Goal: Information Seeking & Learning: Learn about a topic

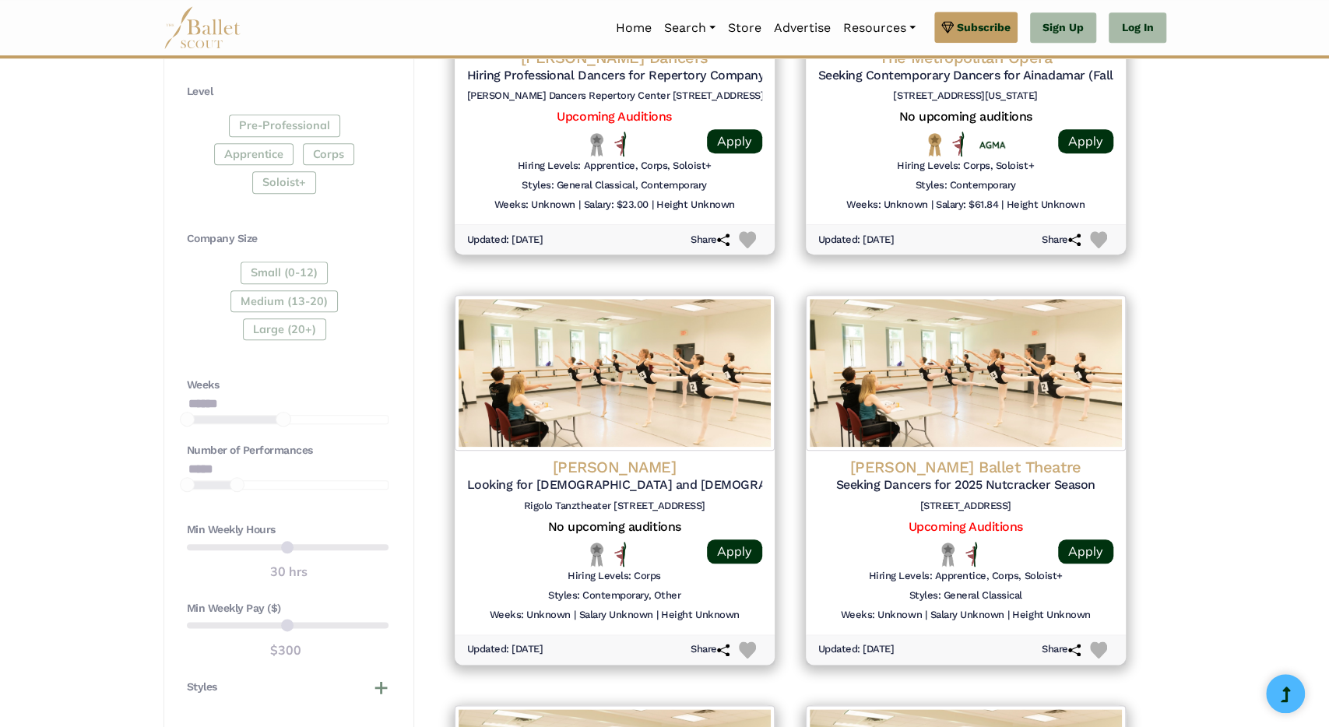
scroll to position [962, 0]
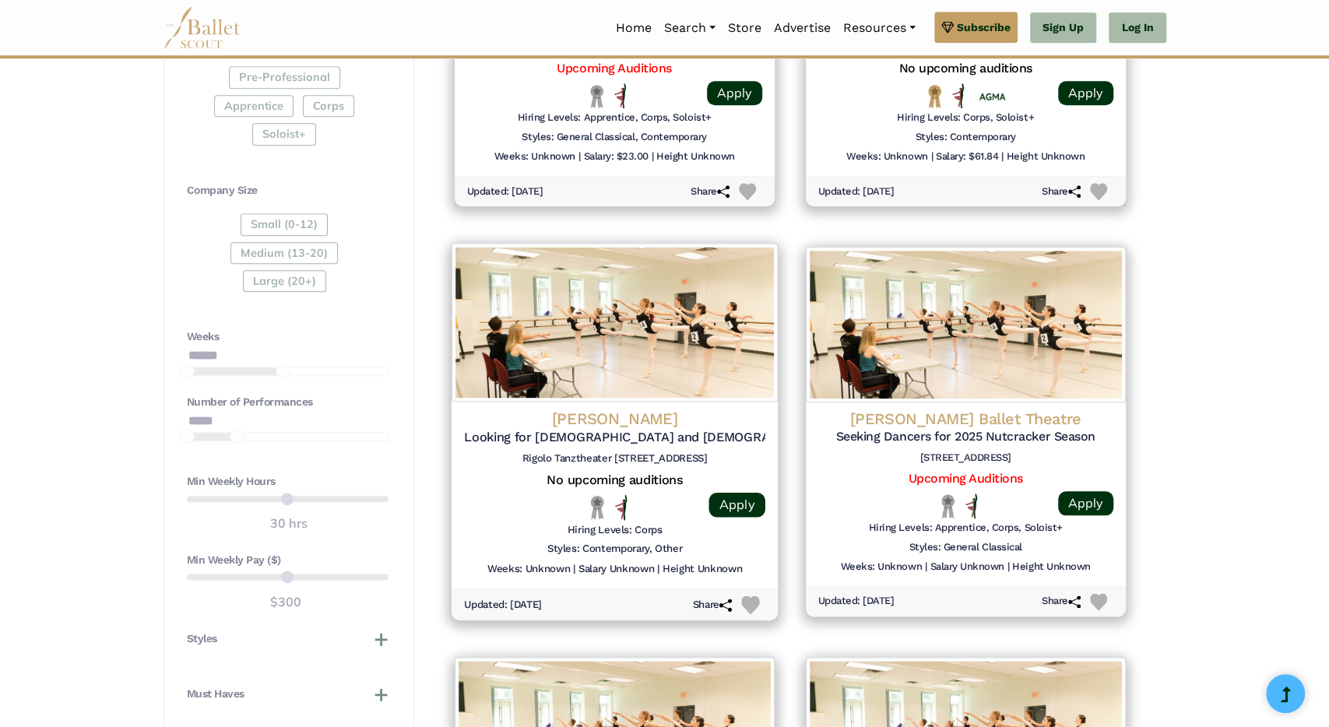
click at [589, 435] on h5 "Looking for Male and Female Contemporary Dancers (Sept. 2025 Tour)" at bounding box center [614, 437] width 301 height 16
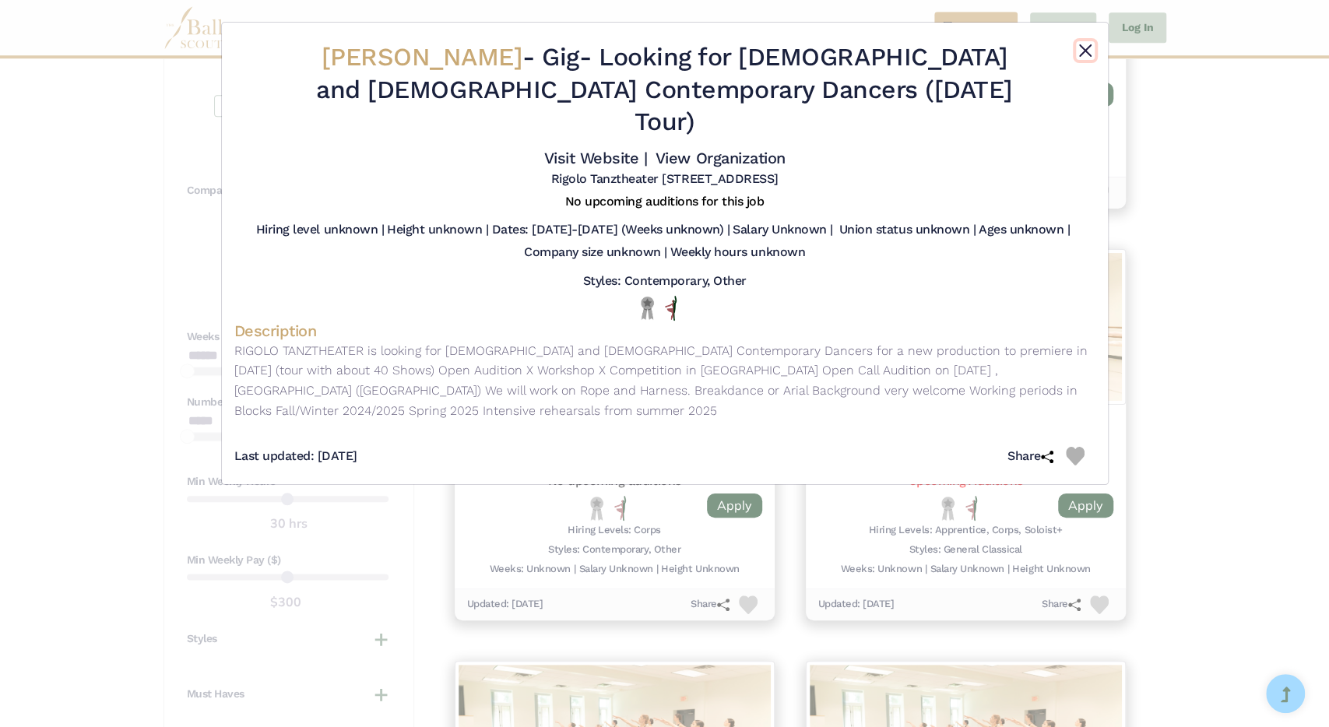
click at [1089, 42] on button "Close" at bounding box center [1085, 50] width 19 height 19
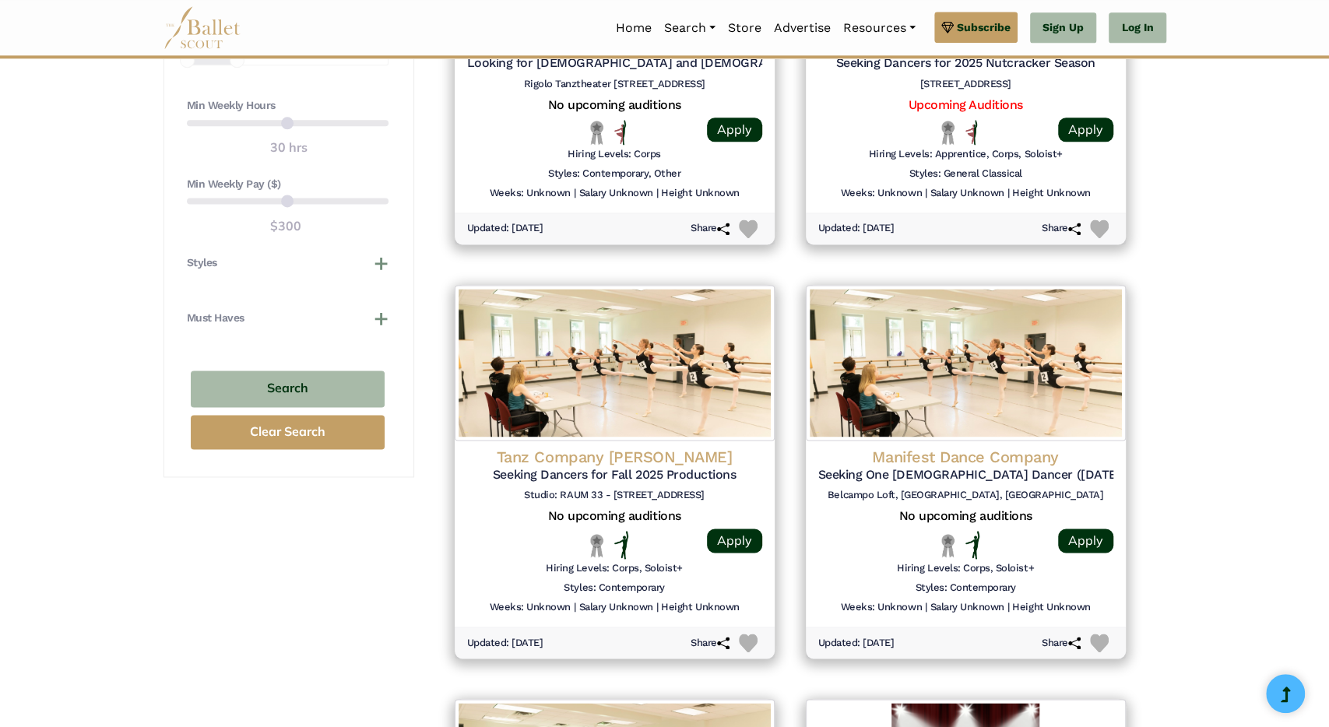
scroll to position [1342, 0]
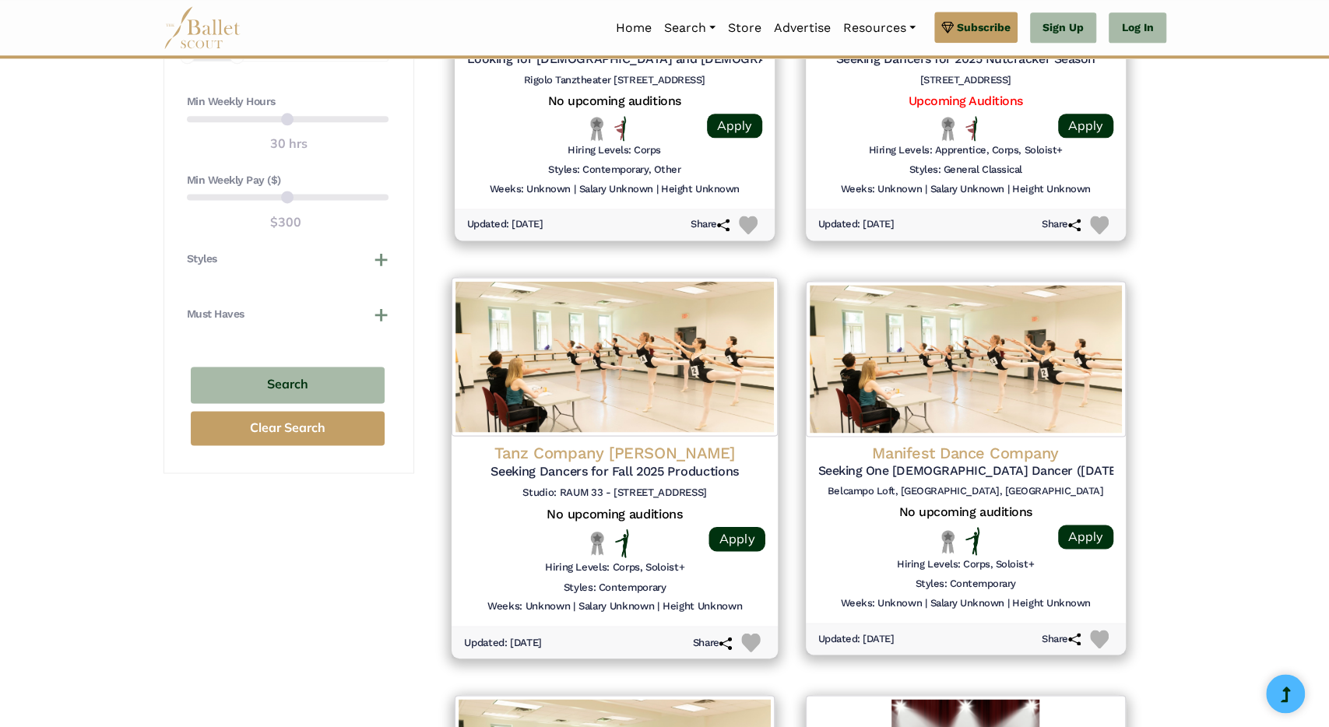
click at [592, 446] on h4 "Tanz Company Gervasi" at bounding box center [614, 452] width 301 height 21
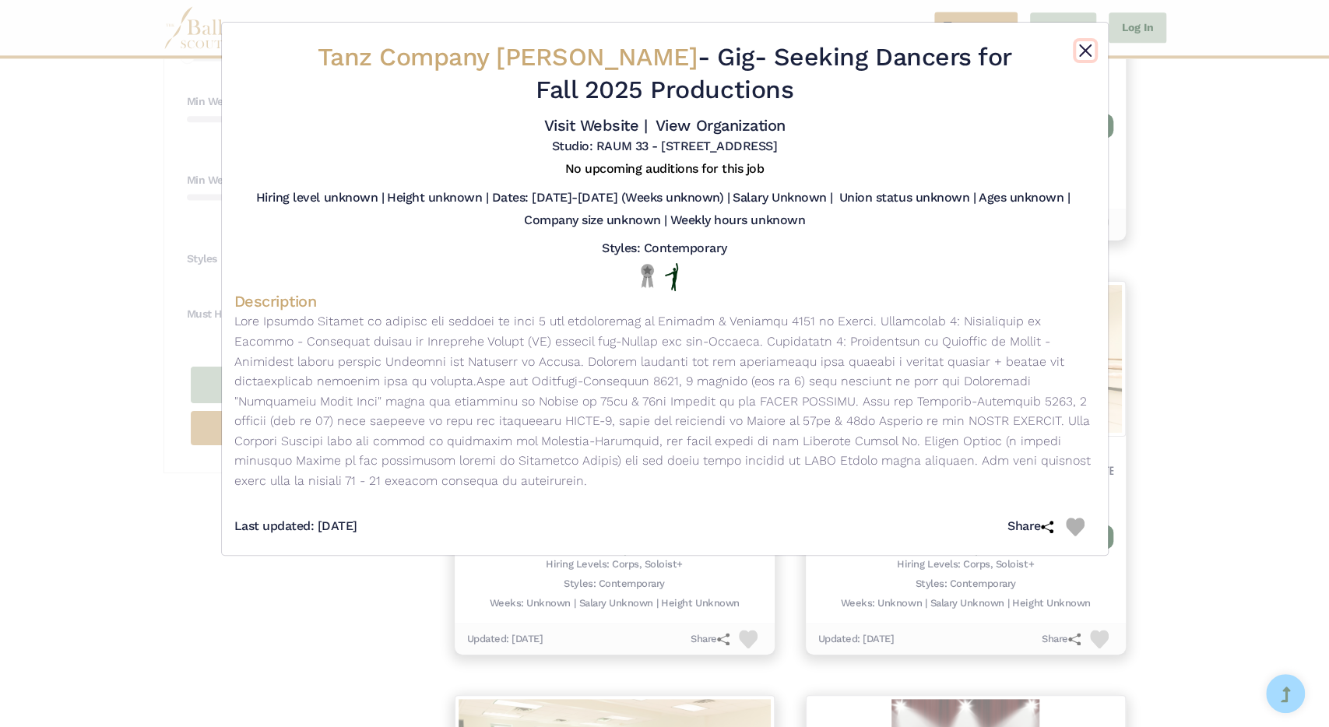
click at [1086, 49] on button "Close" at bounding box center [1085, 50] width 19 height 19
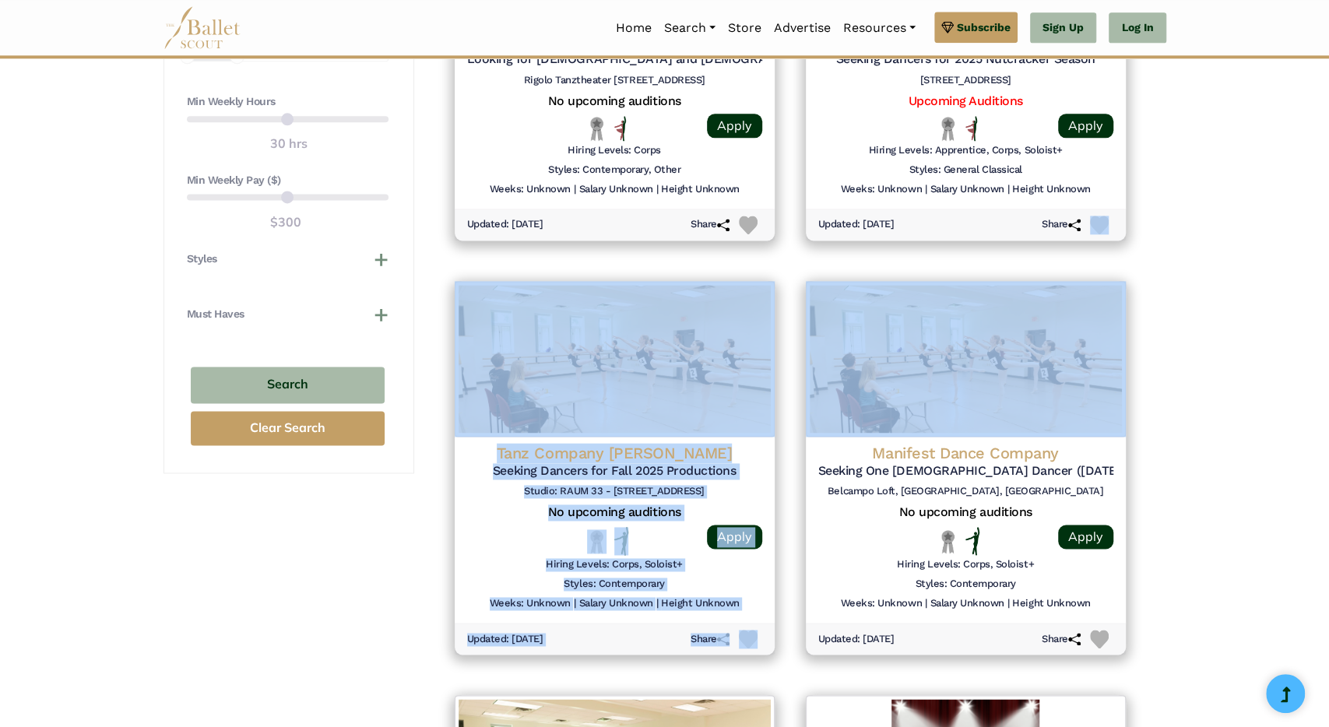
click at [1288, 250] on div "**********" at bounding box center [664, 153] width 1329 height 2548
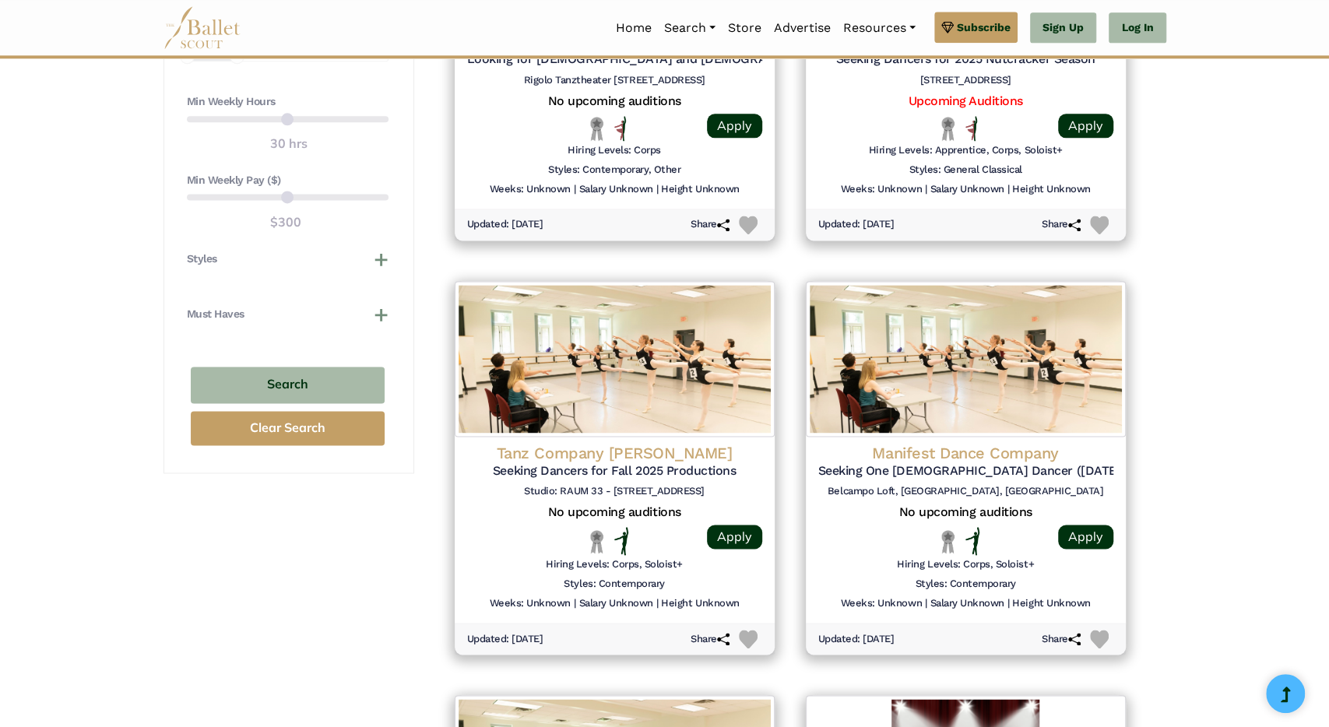
click at [1248, 387] on div "**********" at bounding box center [664, 153] width 1329 height 2548
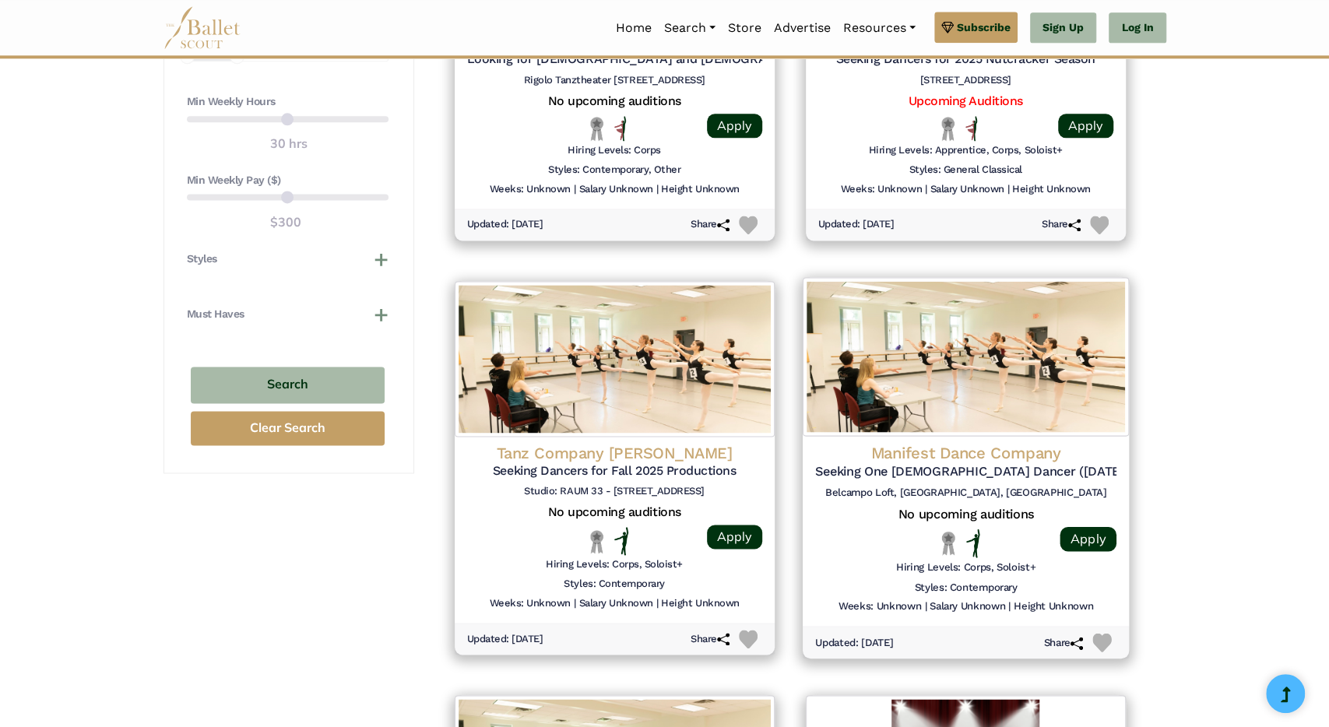
click at [940, 449] on h4 "Manifest Dance Company" at bounding box center [965, 452] width 301 height 21
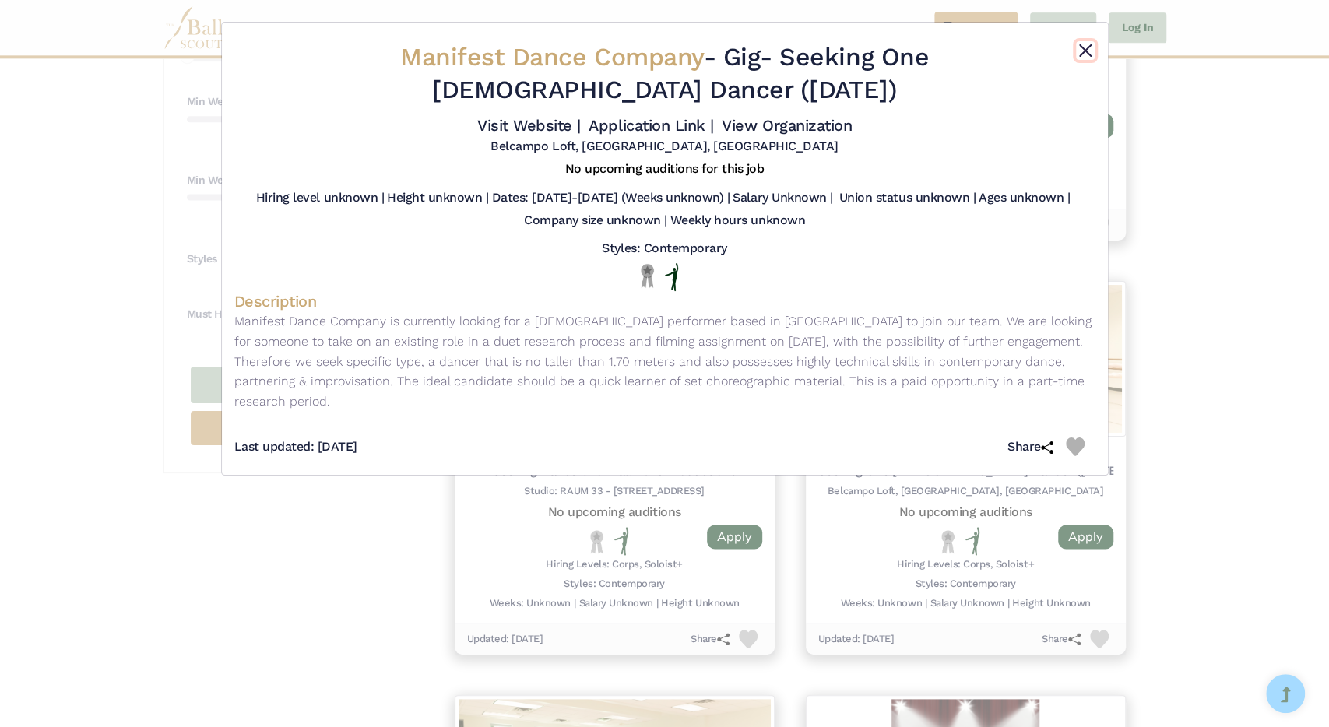
click at [1086, 47] on button "Close" at bounding box center [1085, 50] width 19 height 19
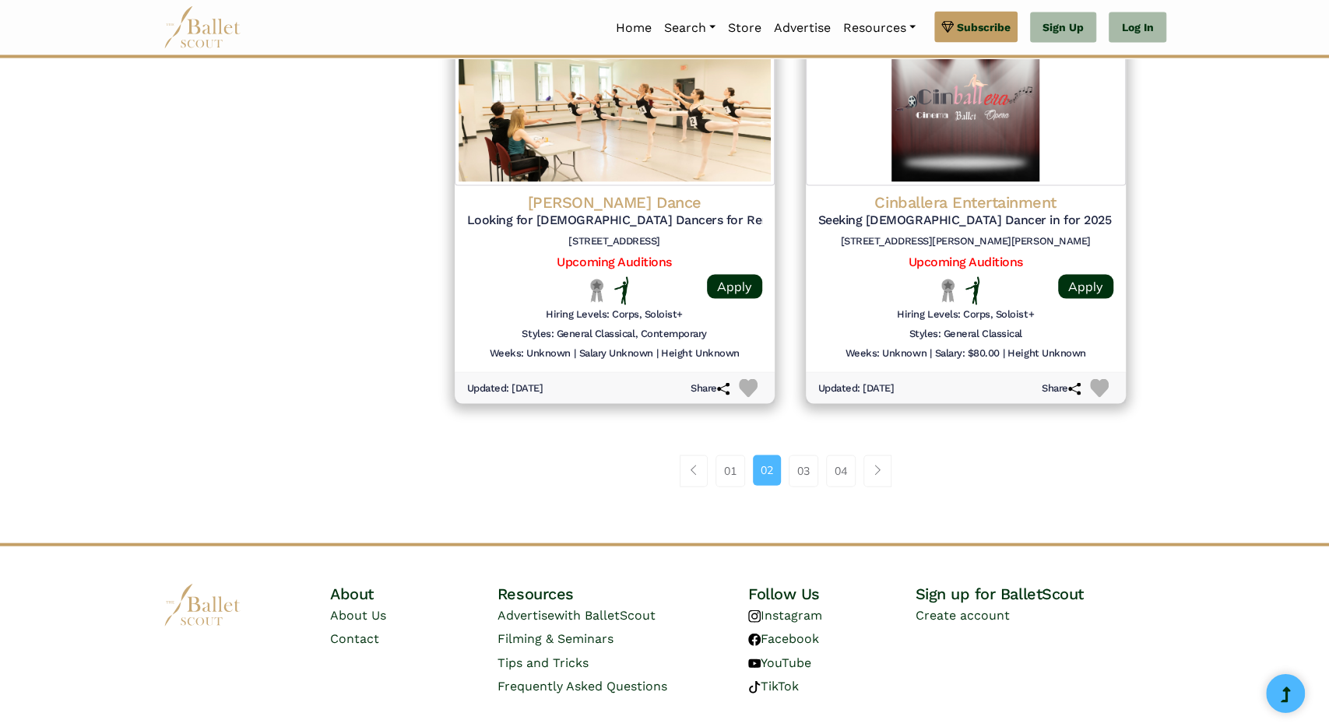
scroll to position [2010, 0]
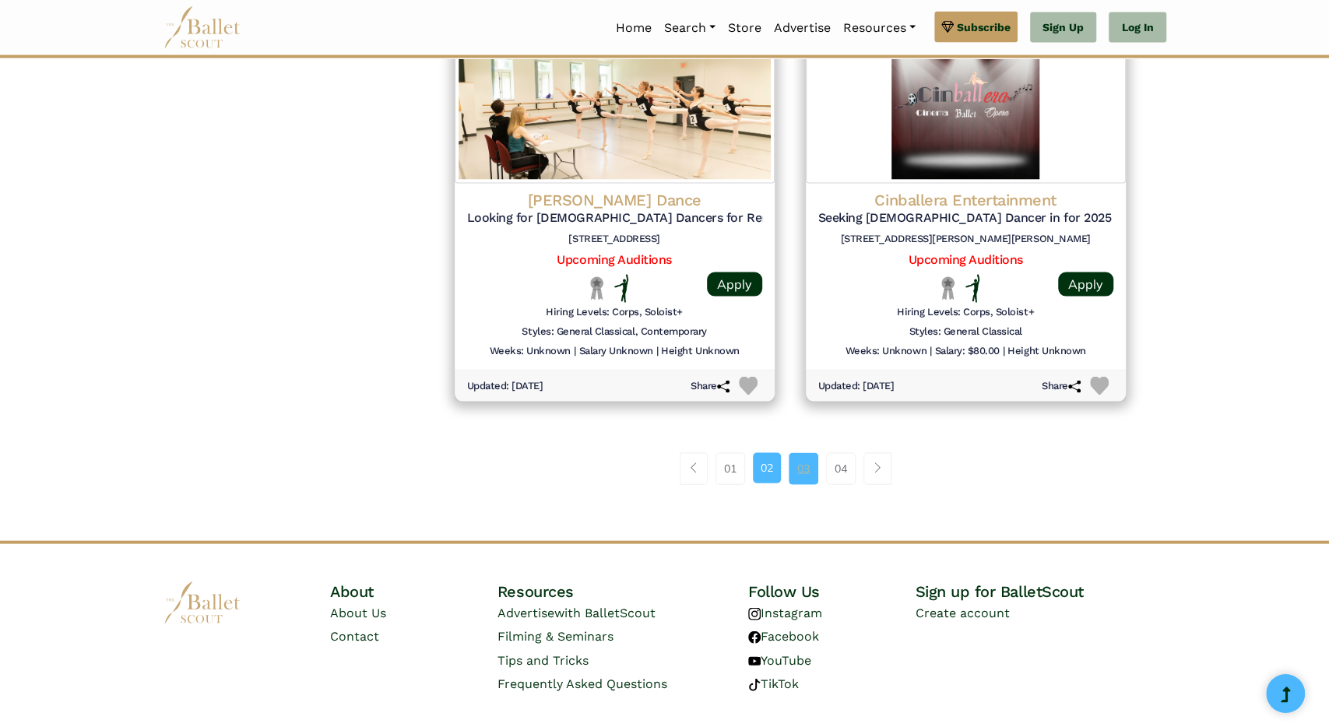
click at [803, 465] on link "03" at bounding box center [804, 468] width 30 height 31
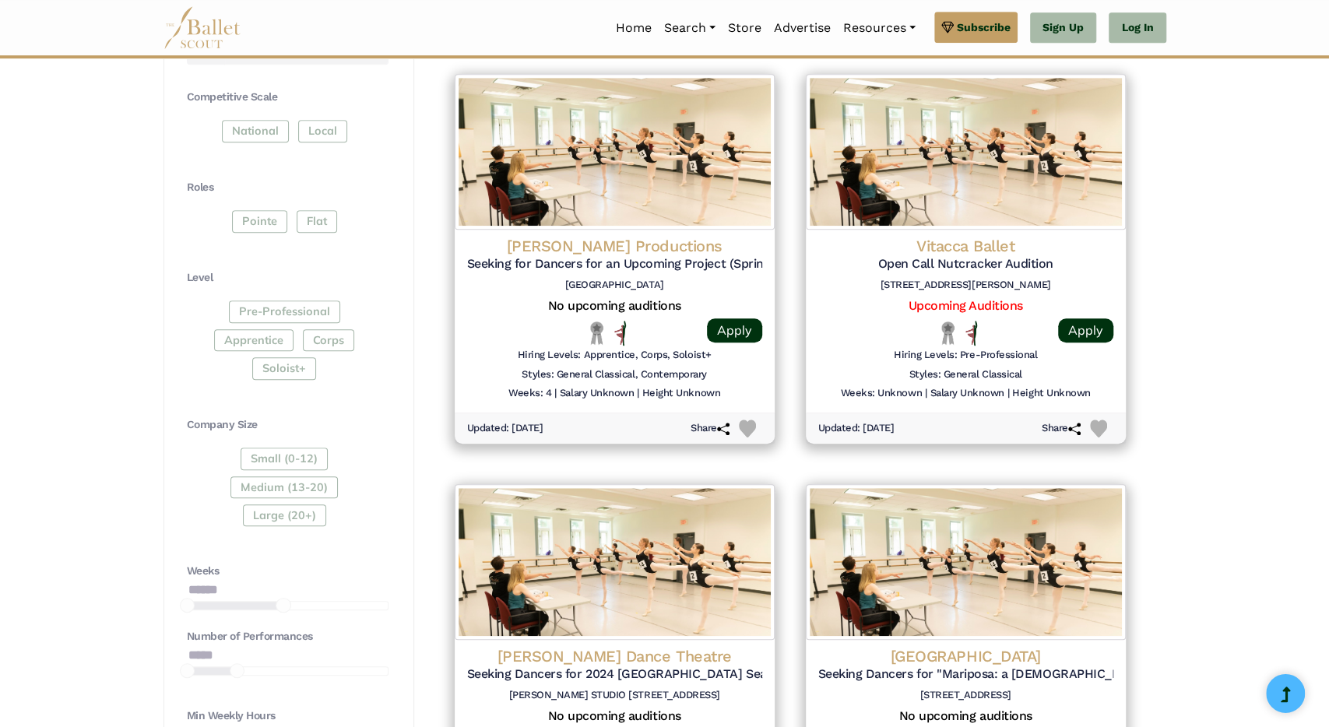
scroll to position [800, 0]
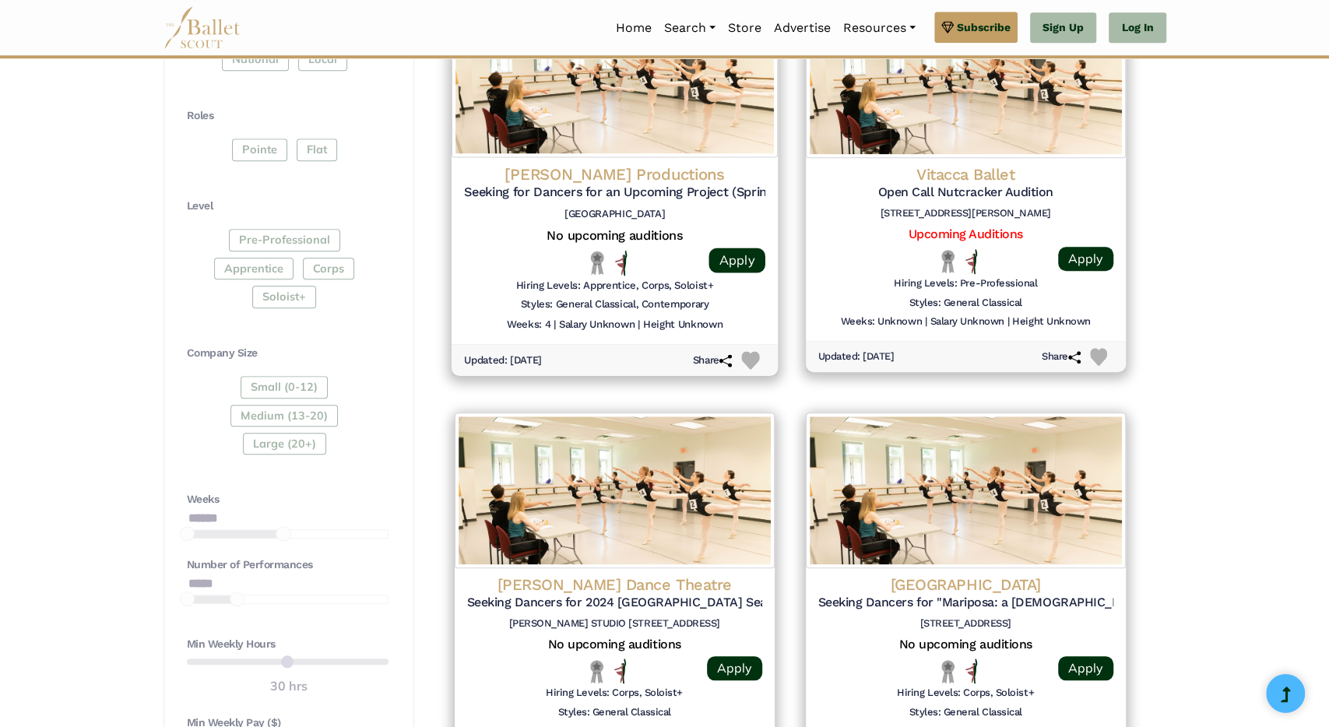
click at [637, 168] on h4 "Glen Lambrecht Productions" at bounding box center [614, 174] width 301 height 21
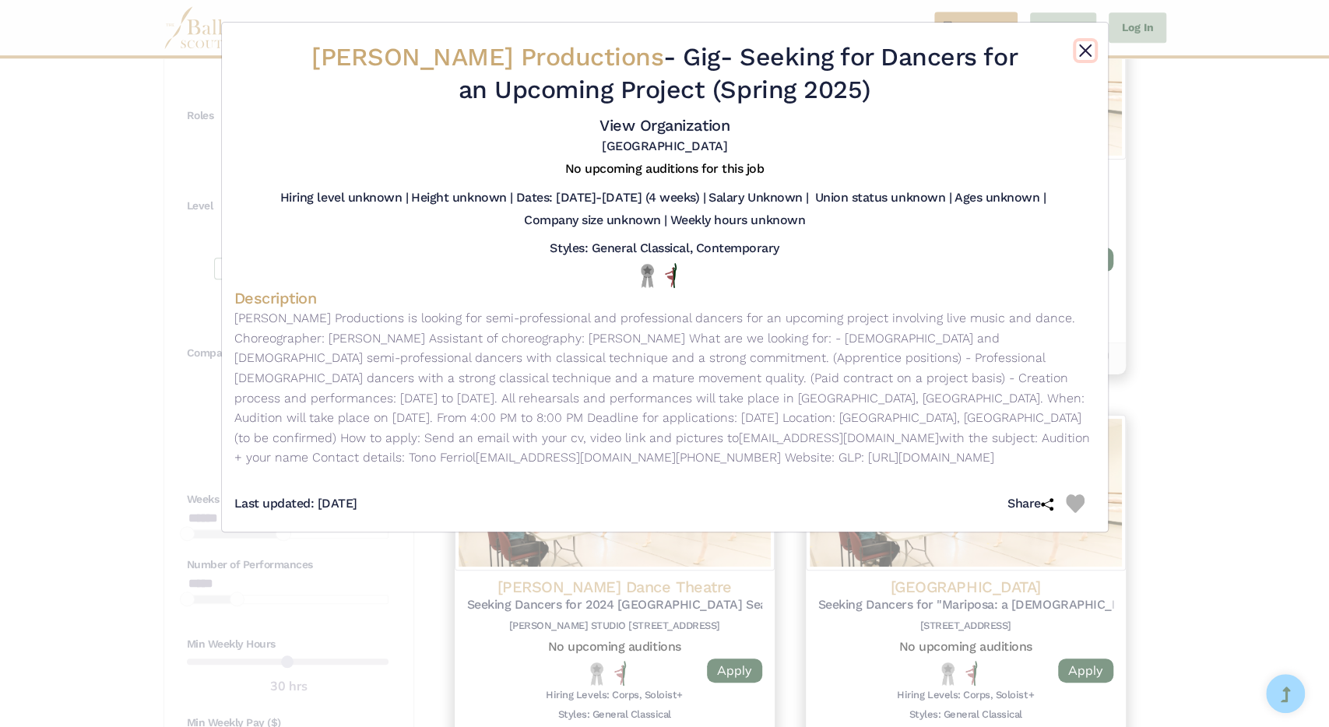
click at [1085, 51] on button "Close" at bounding box center [1085, 50] width 19 height 19
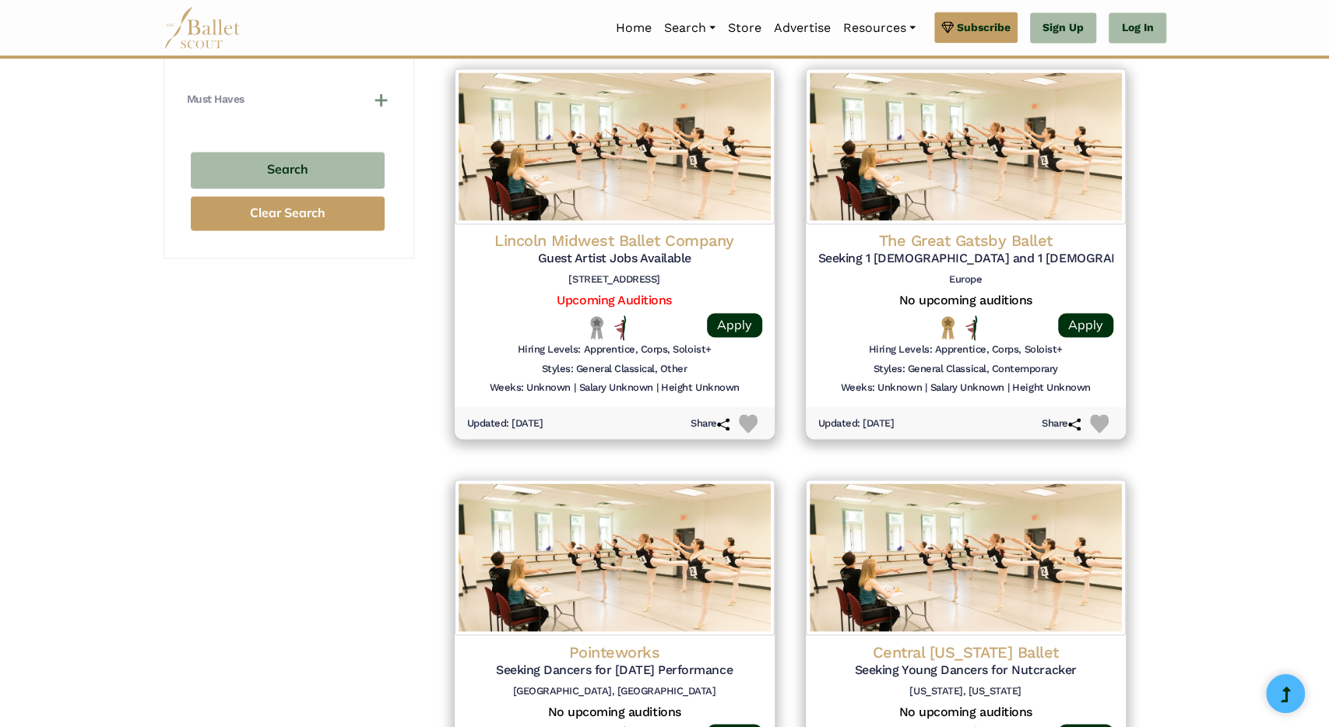
scroll to position [2035, 0]
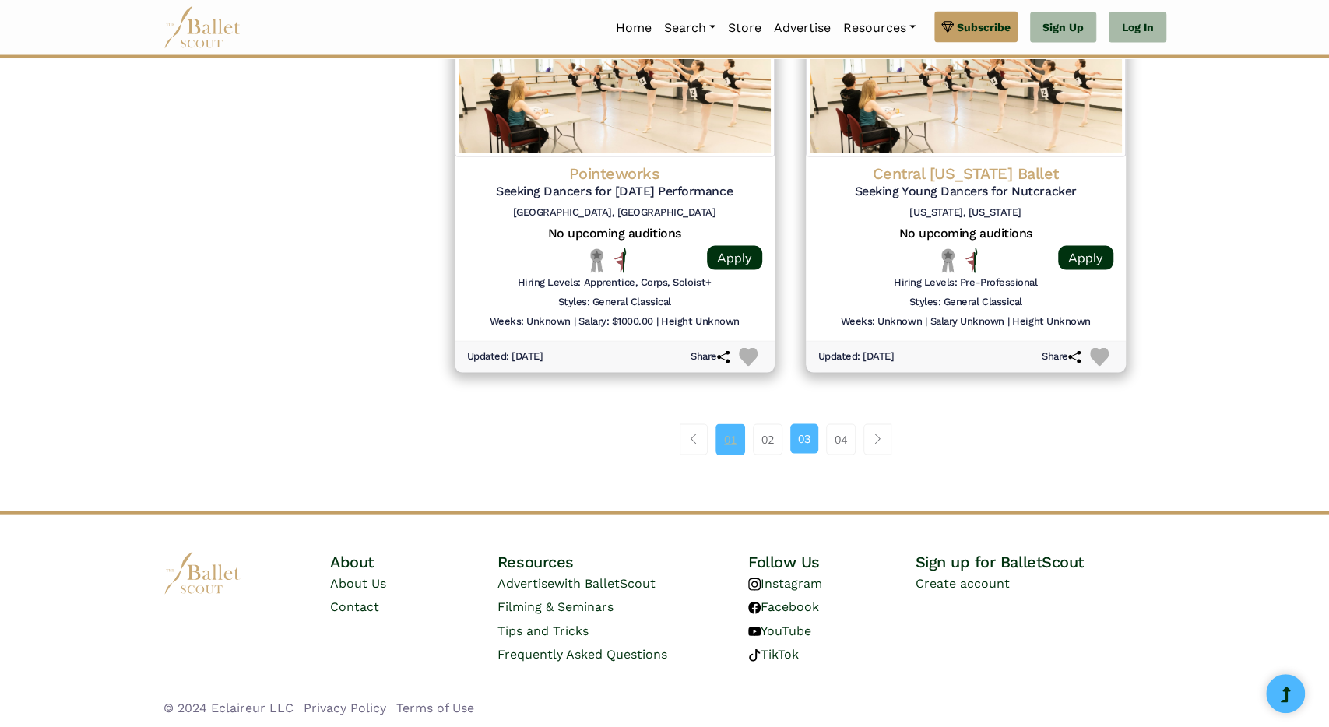
click at [730, 440] on link "01" at bounding box center [731, 439] width 30 height 31
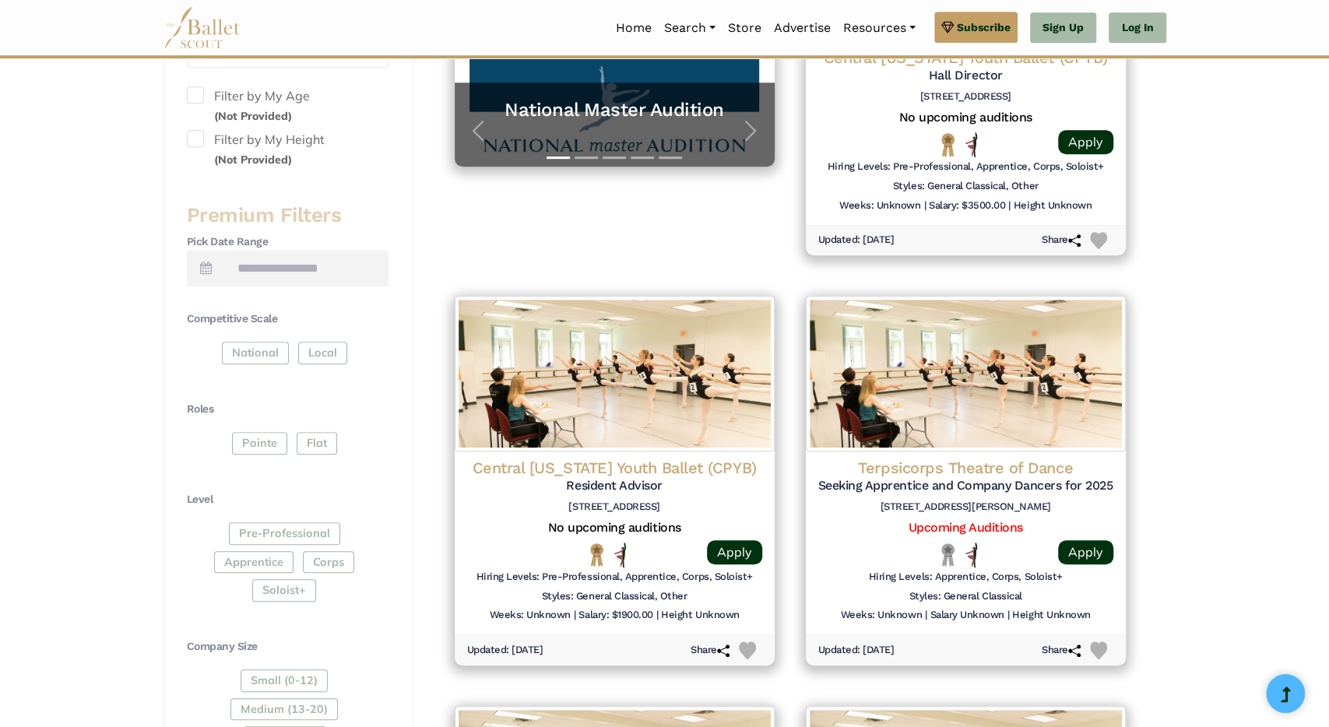
scroll to position [700, 0]
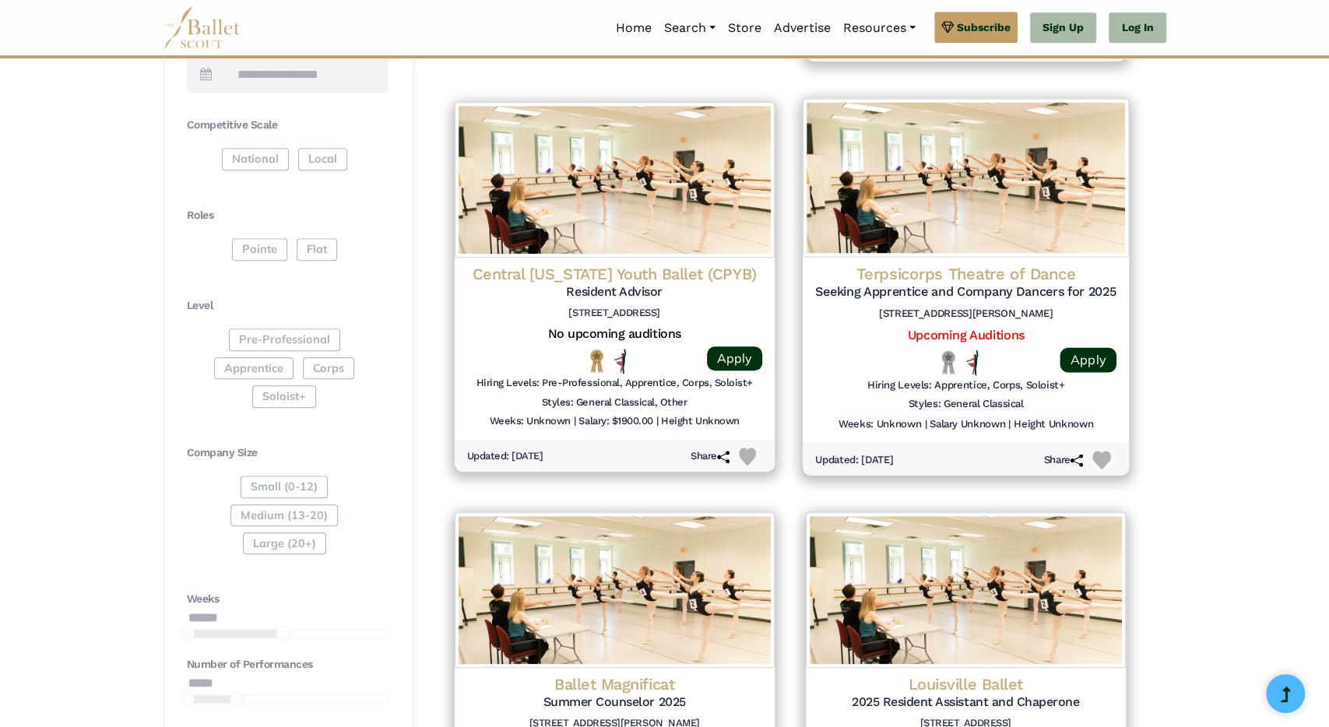
click at [934, 269] on h4 "Terpsicorps Theatre of Dance" at bounding box center [965, 274] width 301 height 21
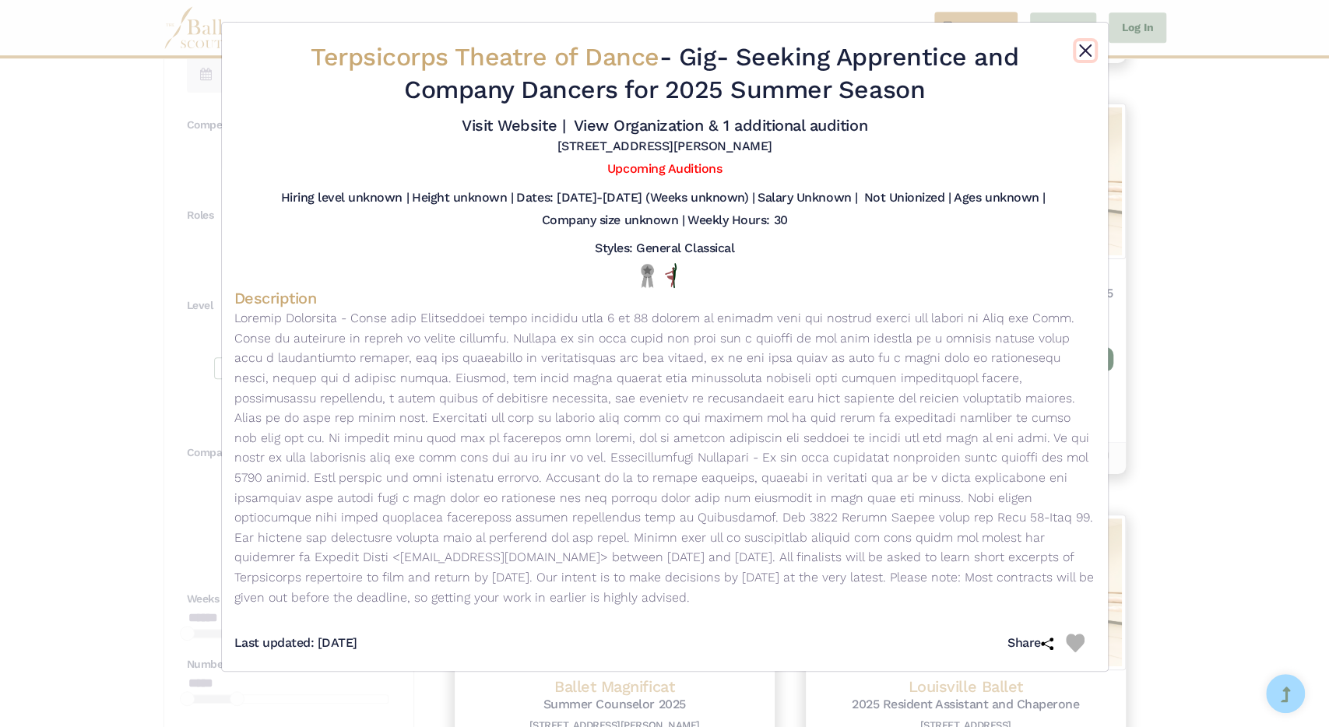
click at [1082, 54] on button "Close" at bounding box center [1085, 50] width 19 height 19
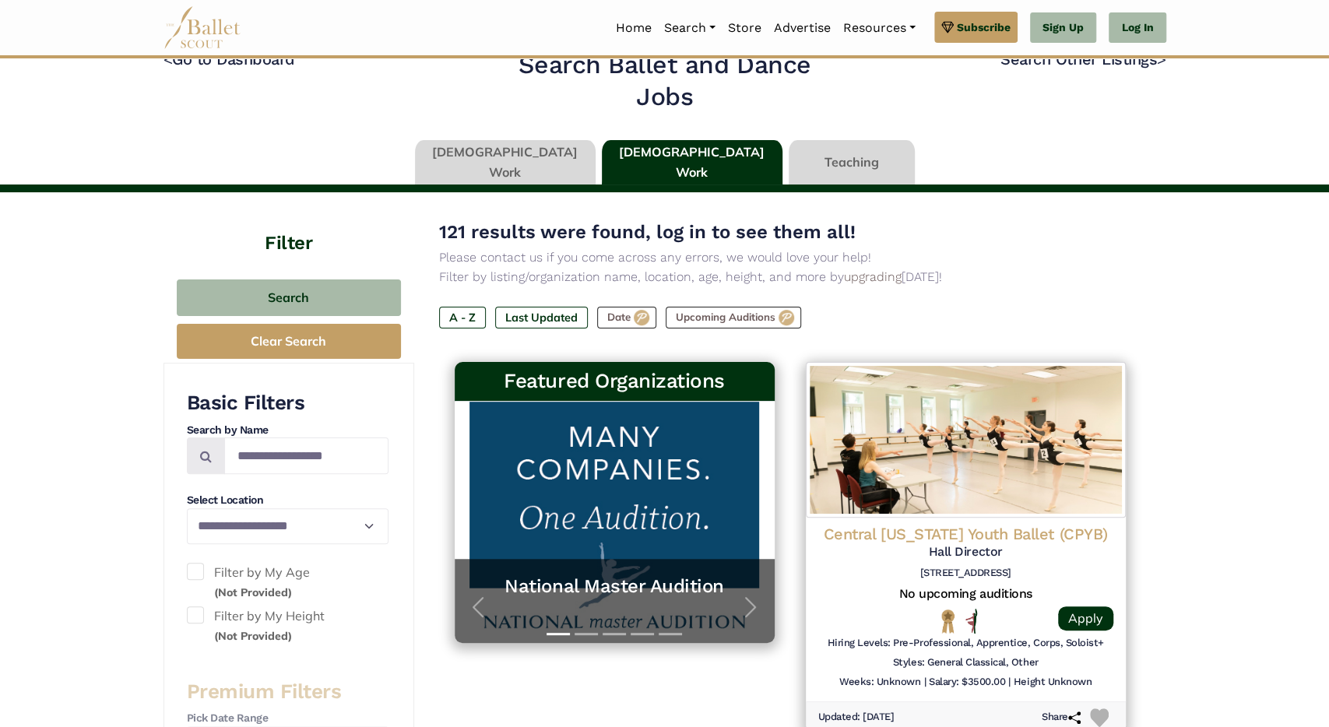
scroll to position [0, 0]
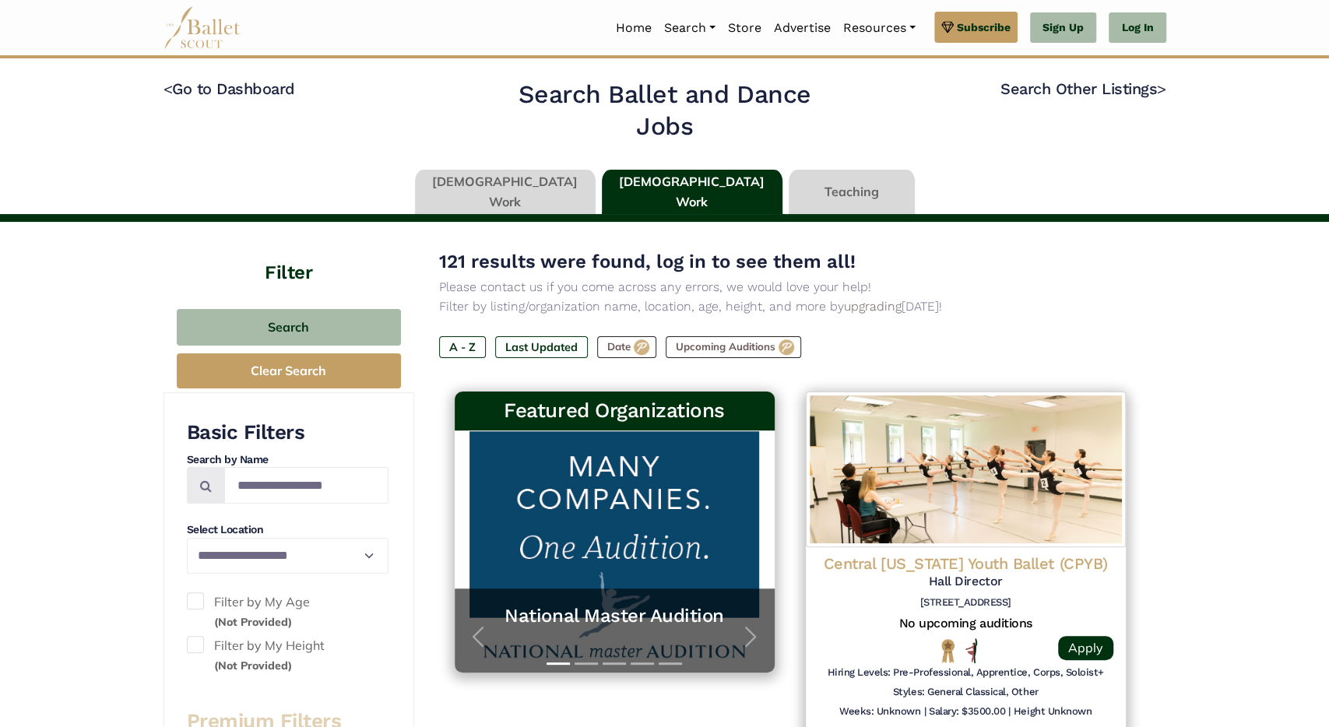
click at [514, 189] on link at bounding box center [505, 192] width 181 height 44
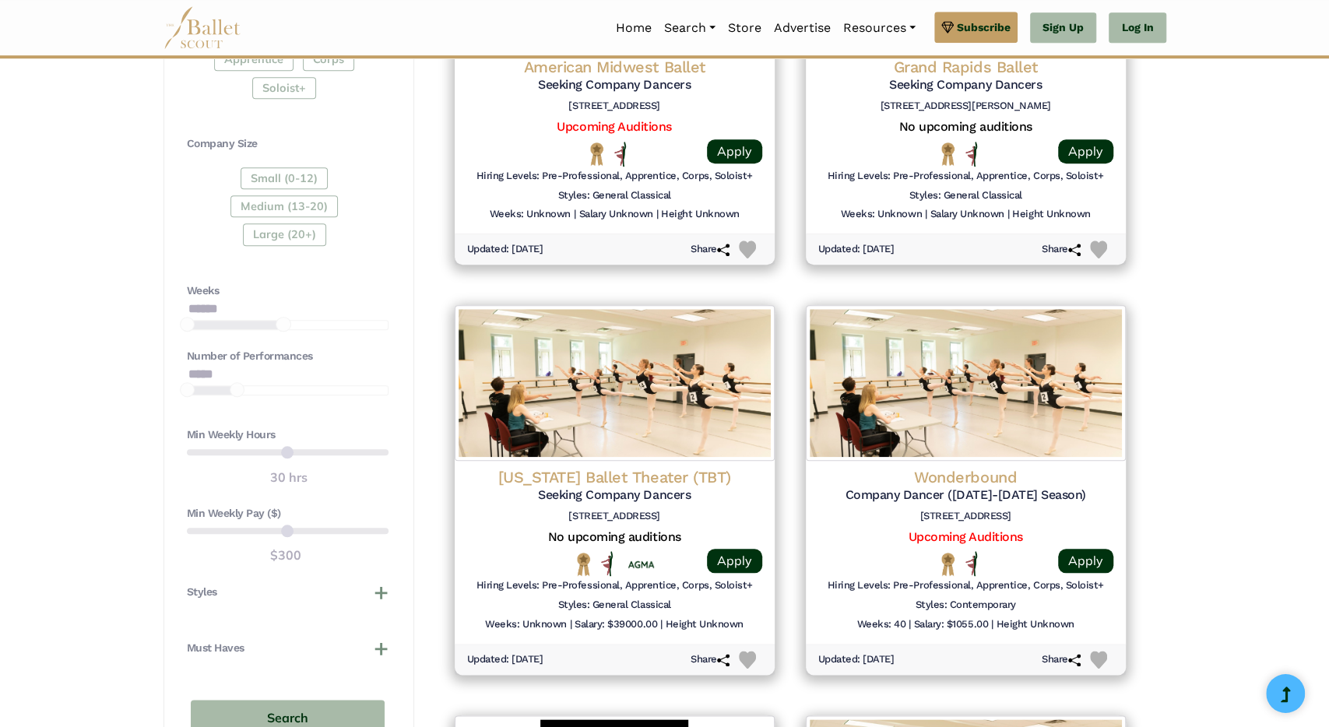
scroll to position [913, 0]
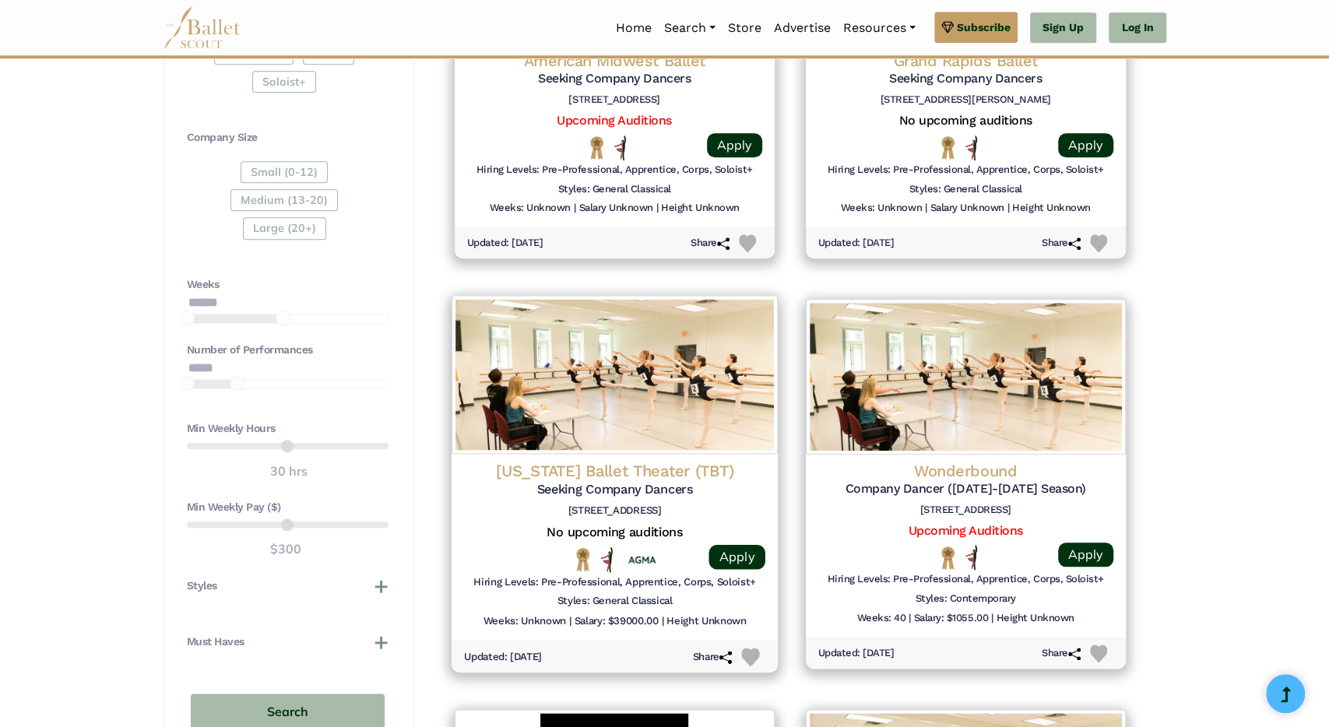
click at [647, 501] on div "Texas Ballet Theater (TBT) Seeking Company Dancers 1540 Mall Cir, Fort Worth, T…" at bounding box center [614, 491] width 301 height 63
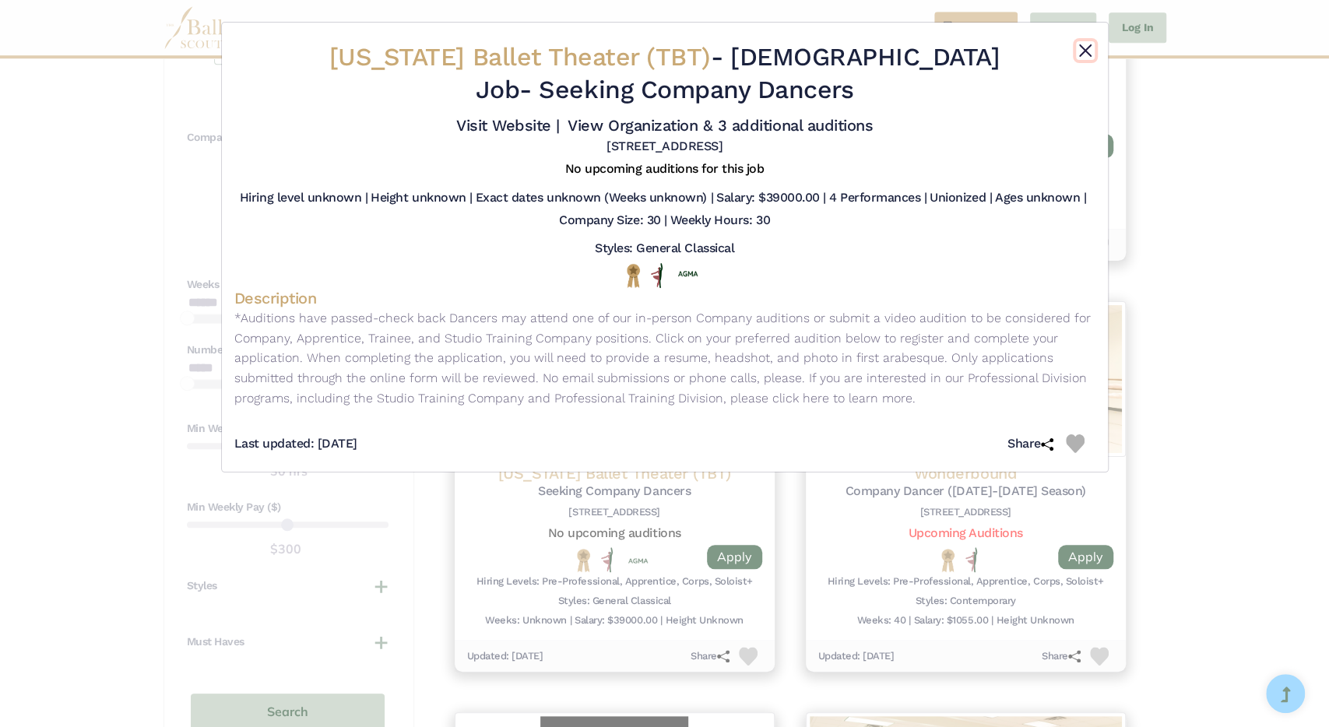
click at [1088, 48] on button "Close" at bounding box center [1085, 50] width 19 height 19
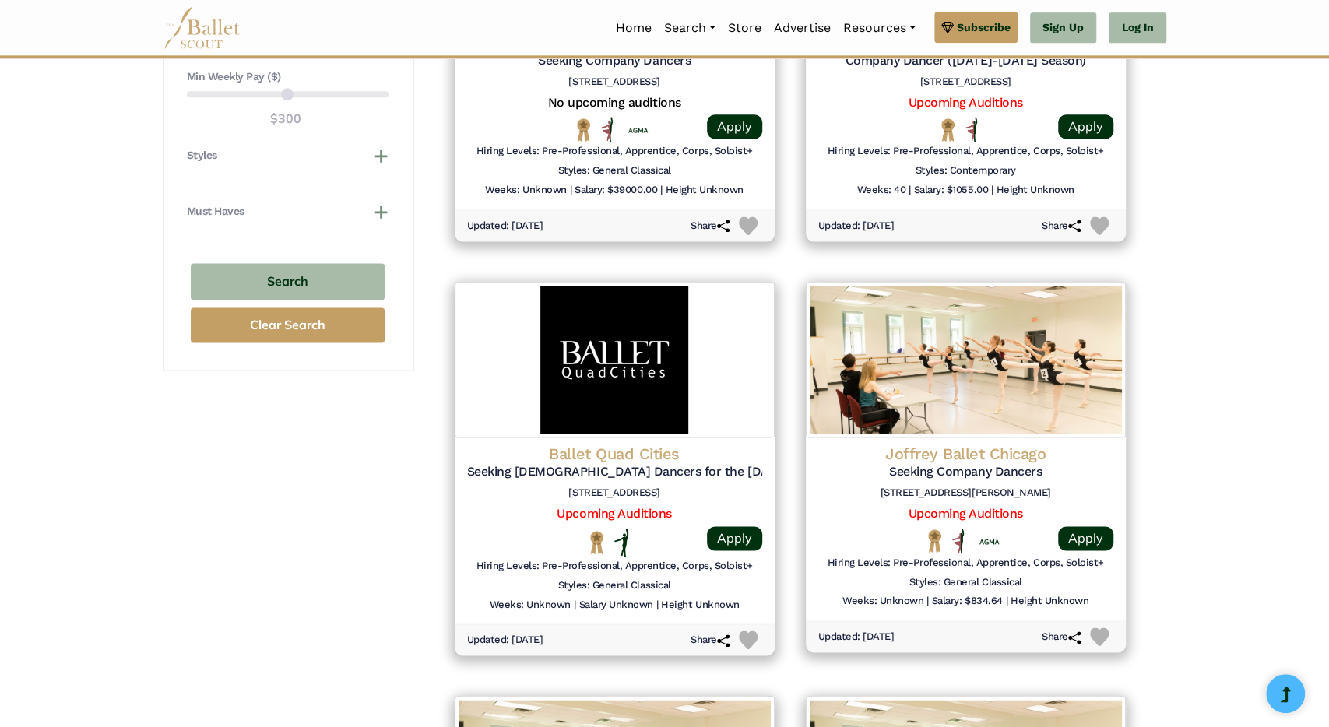
scroll to position [1342, 0]
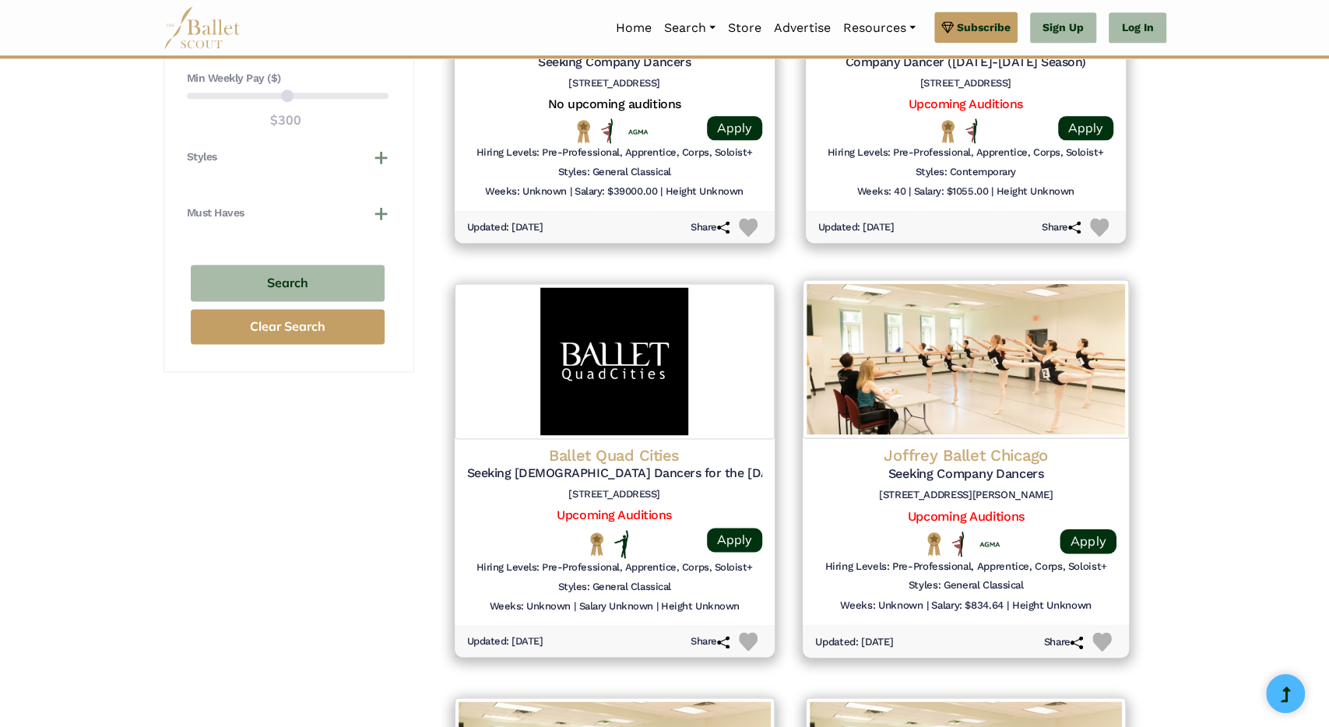
click at [937, 447] on h4 "Joffrey Ballet Chicago" at bounding box center [965, 455] width 301 height 21
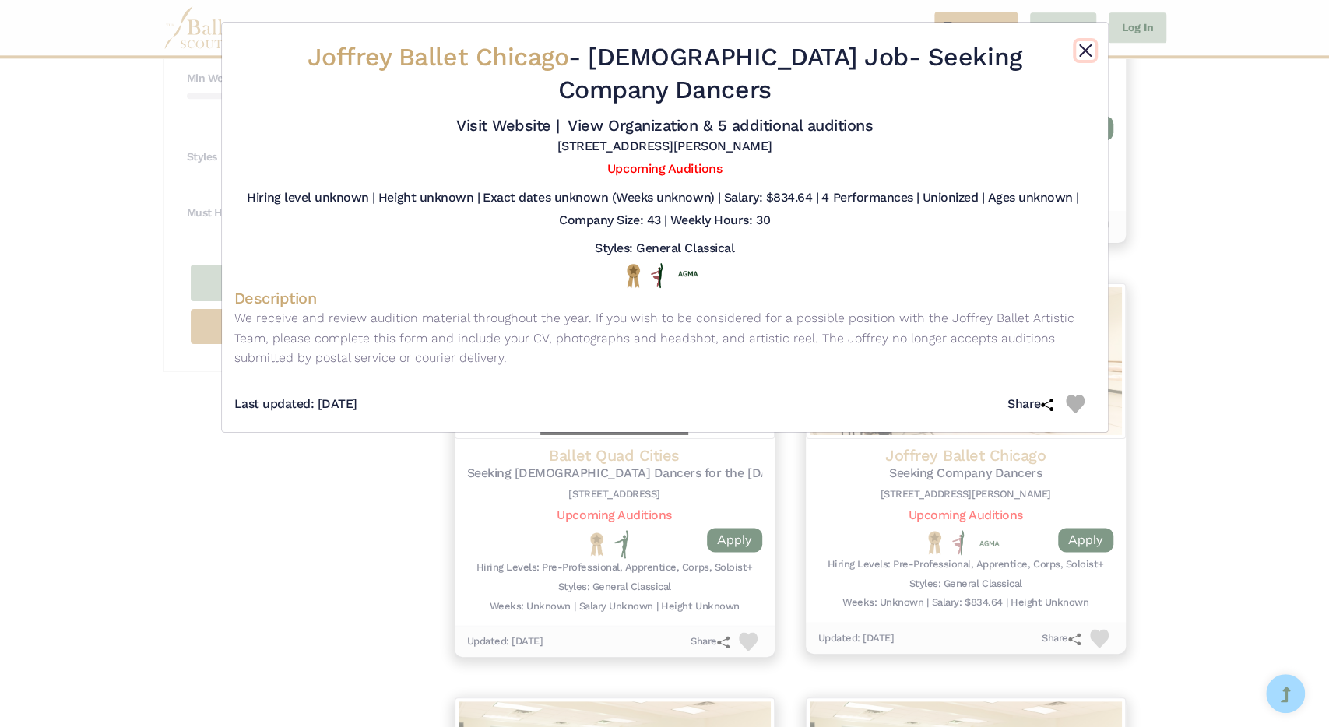
click at [1088, 52] on button "Close" at bounding box center [1085, 50] width 19 height 19
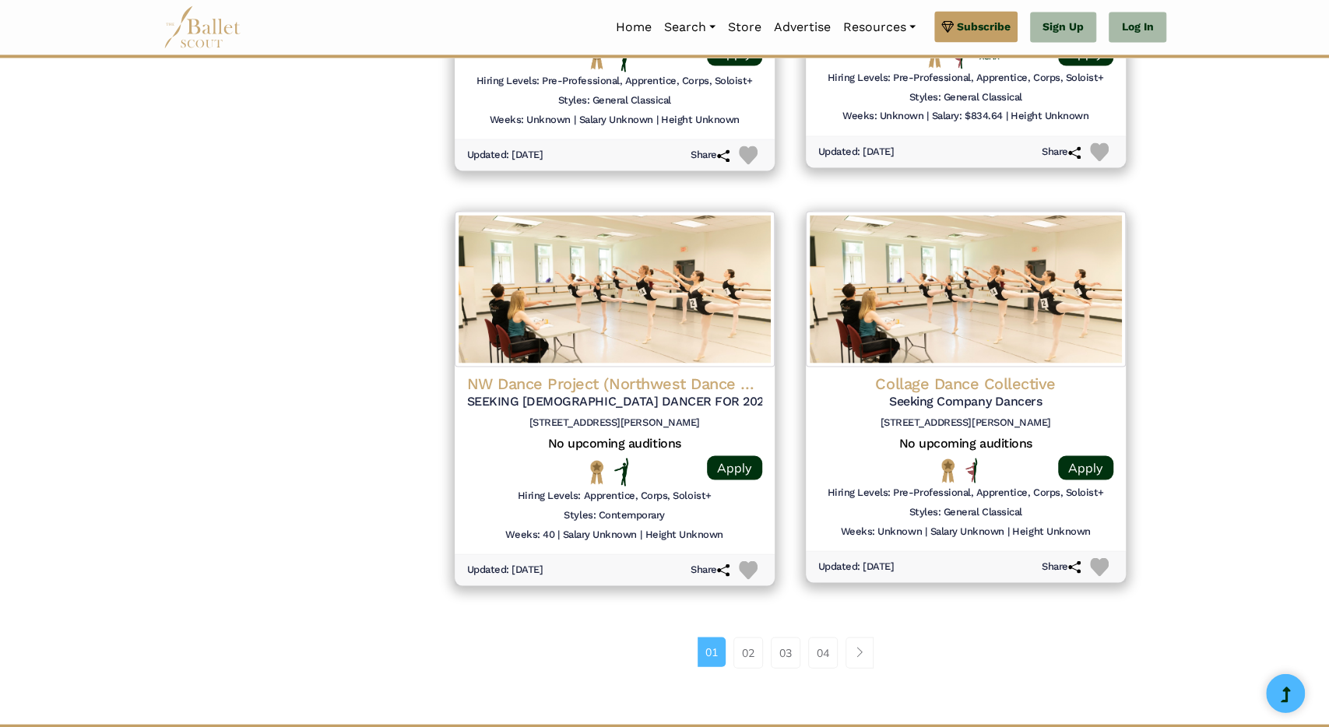
scroll to position [1984, 0]
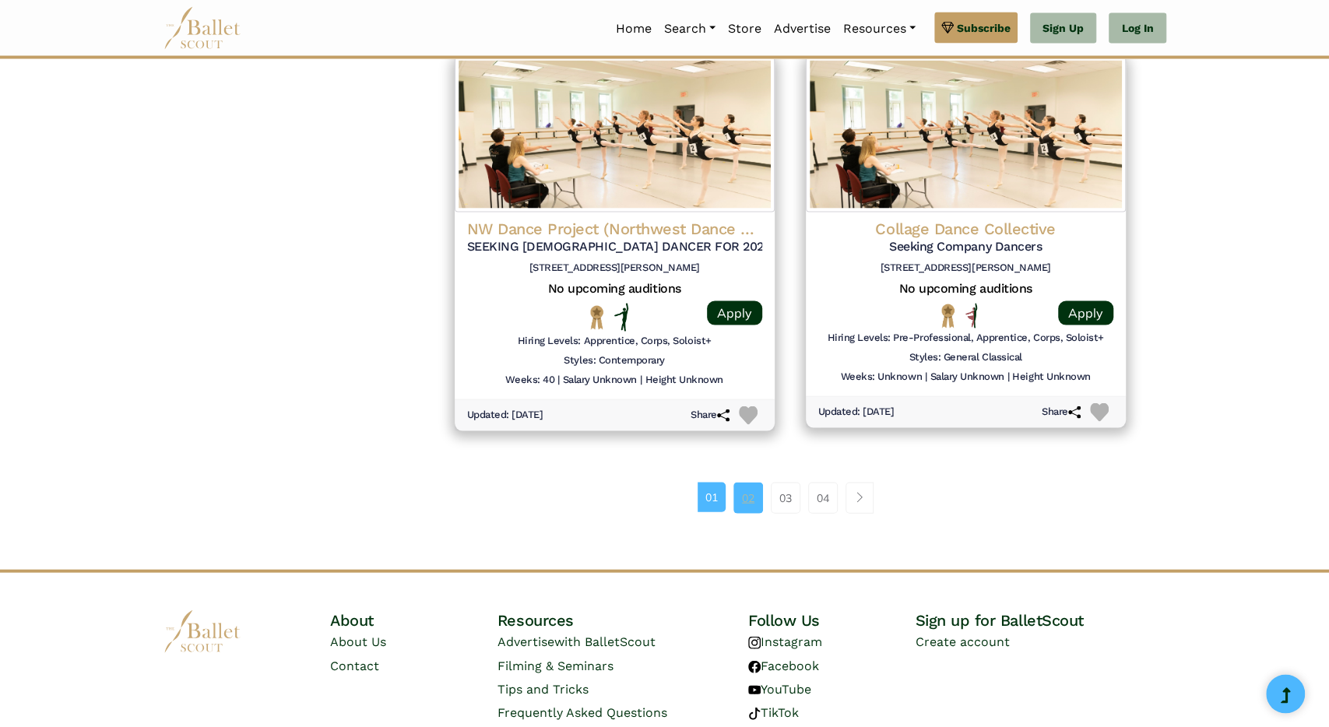
click at [751, 492] on link "02" at bounding box center [749, 497] width 30 height 31
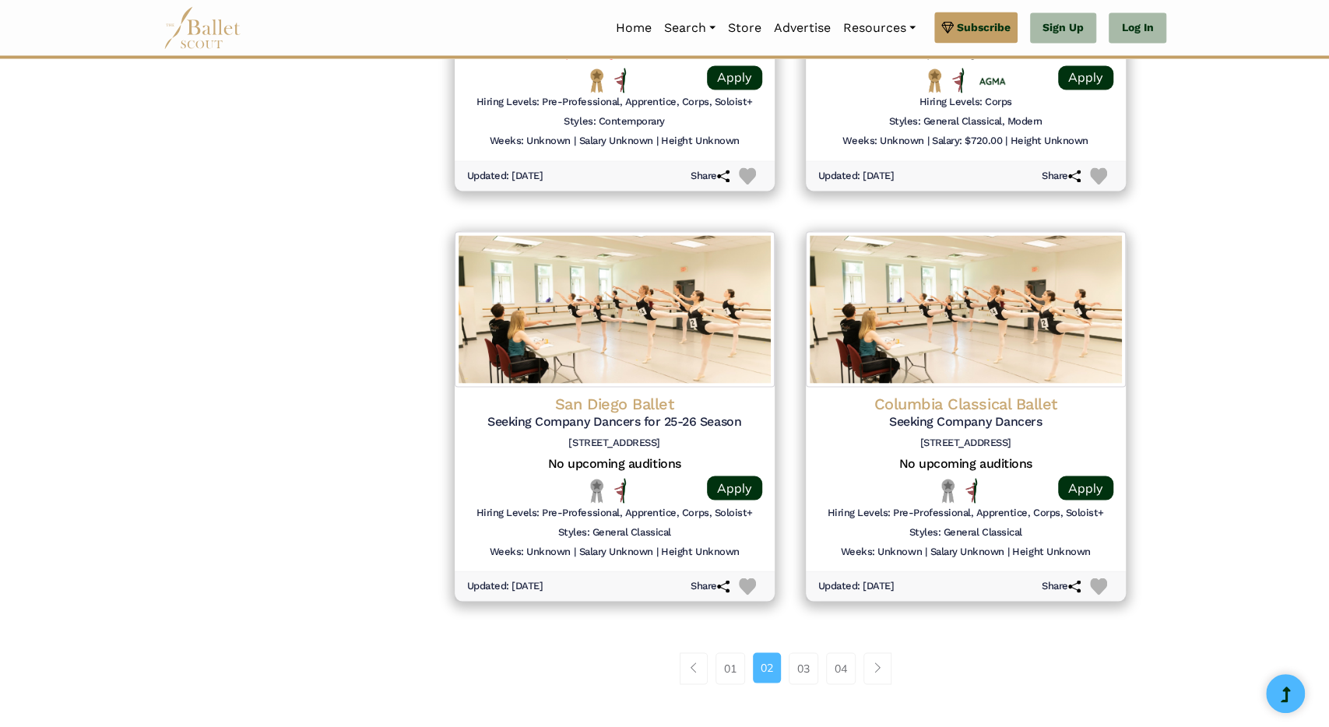
scroll to position [1095, 0]
